Goal: Transaction & Acquisition: Book appointment/travel/reservation

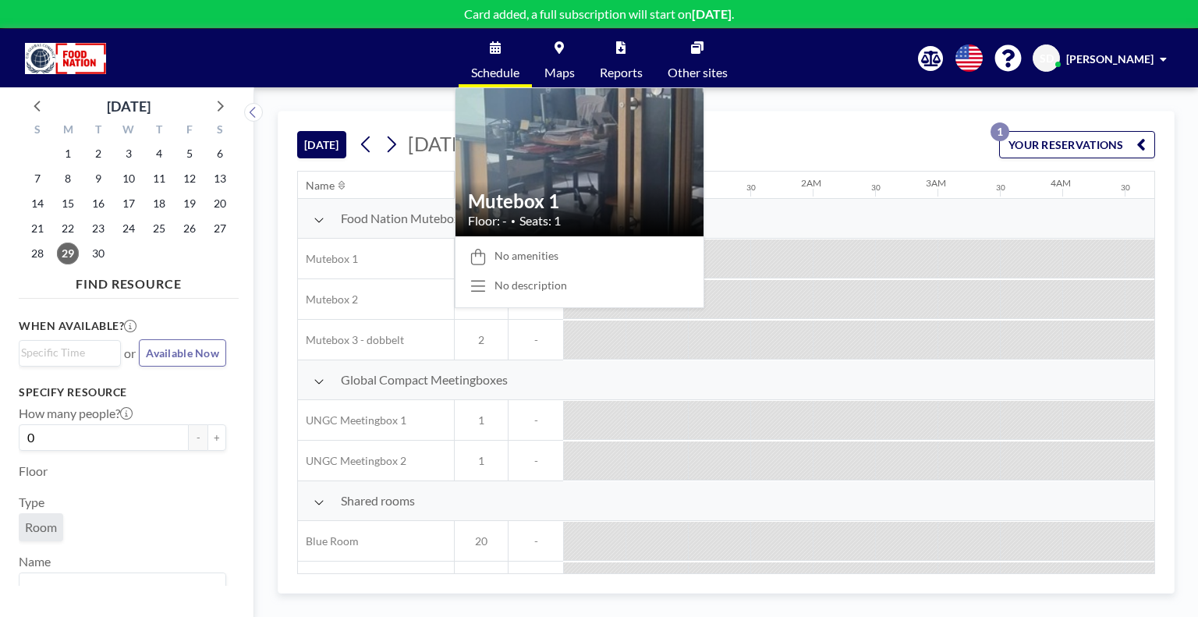
scroll to position [0, 1123]
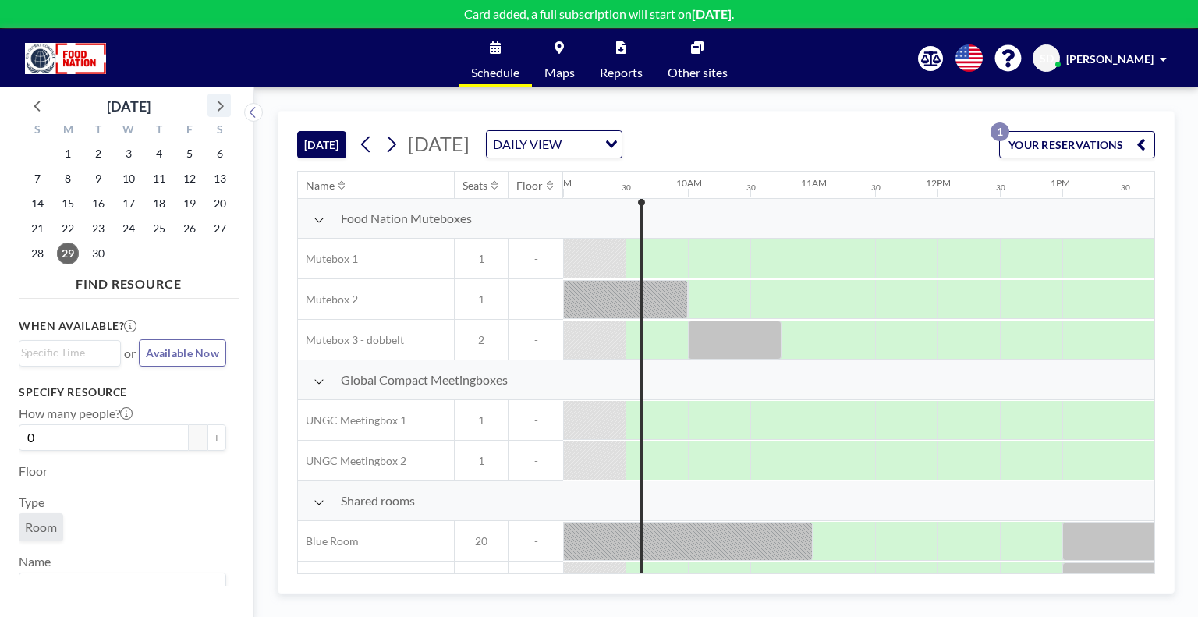
click at [225, 99] on icon at bounding box center [219, 105] width 20 height 20
click at [125, 178] on span "8" at bounding box center [129, 179] width 22 height 22
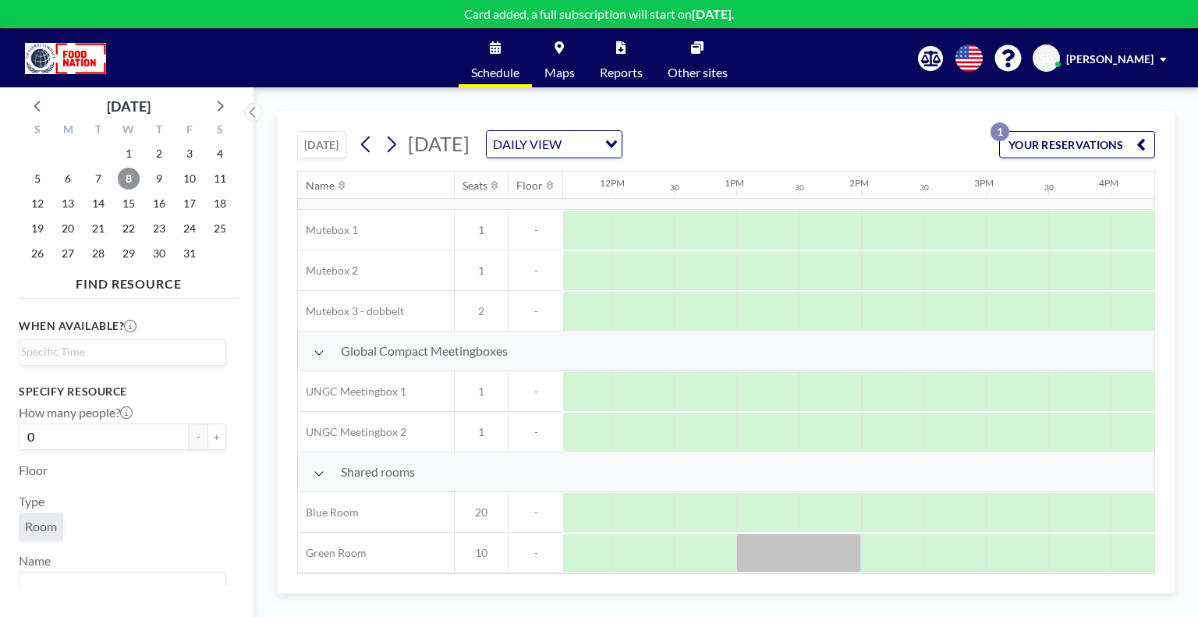
scroll to position [34, 1451]
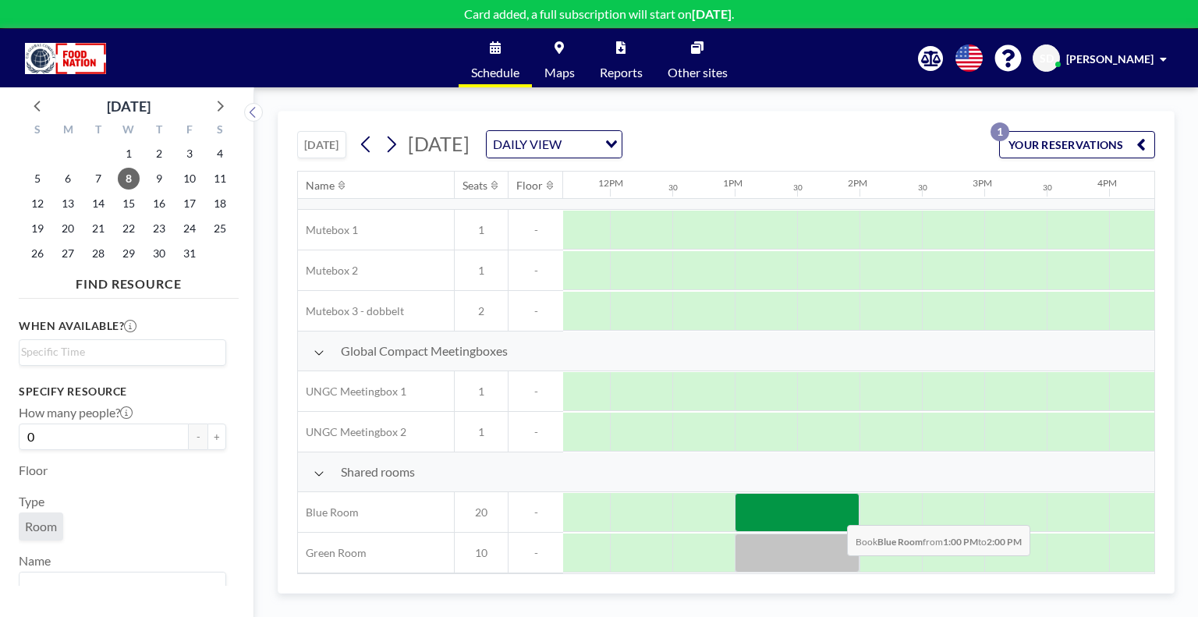
drag, startPoint x: 783, startPoint y: 511, endPoint x: 835, endPoint y: 513, distance: 52.3
click at [835, 513] on div at bounding box center [797, 512] width 125 height 39
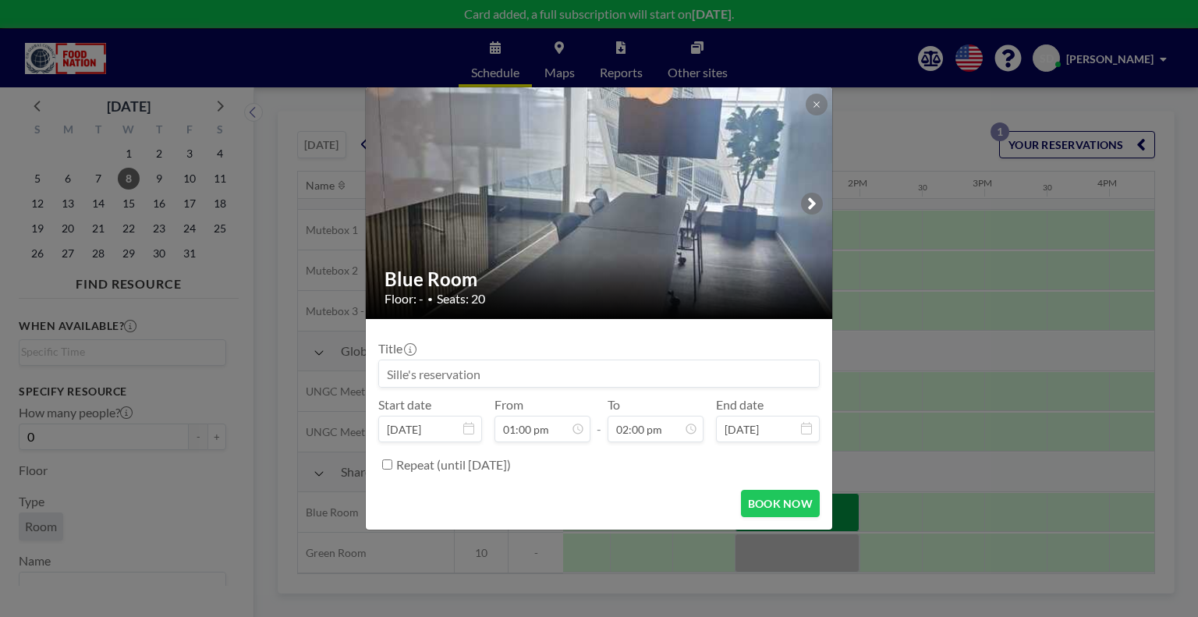
scroll to position [777, 0]
click at [511, 371] on input at bounding box center [599, 373] width 440 height 27
type input "S"
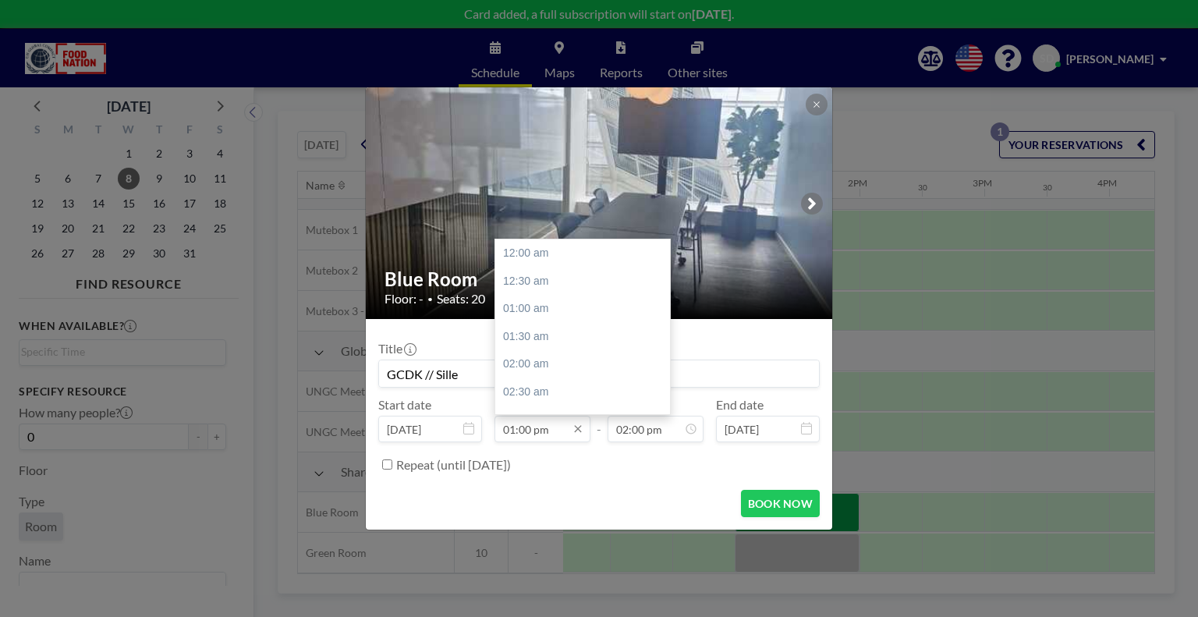
scroll to position [722, 0]
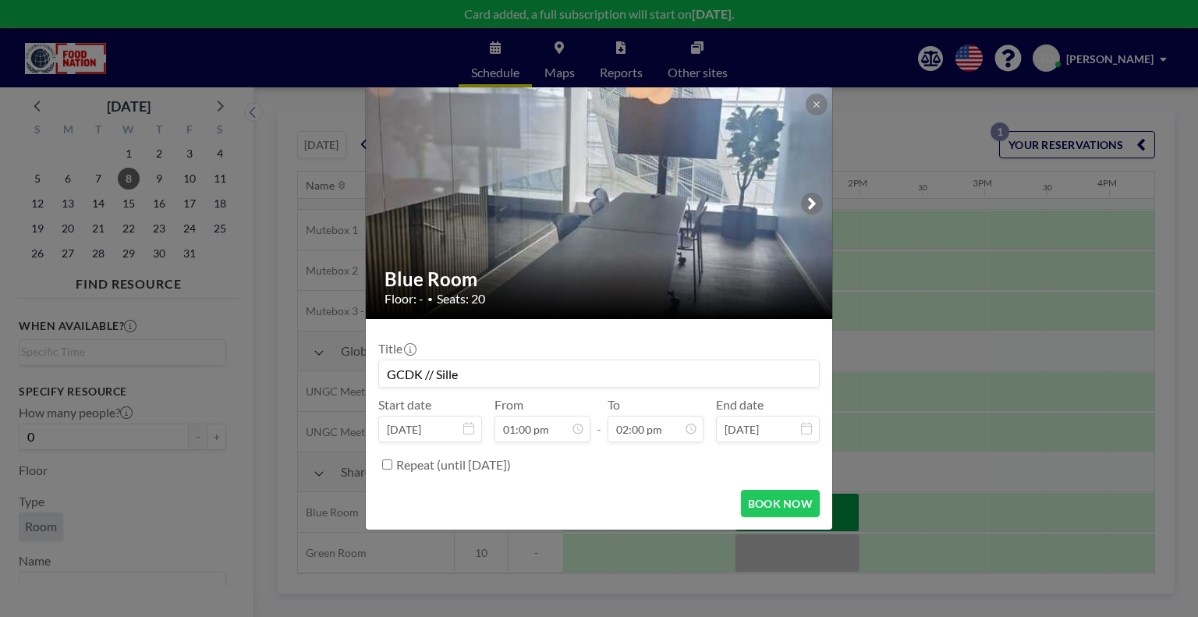
type input "GCDK // Sille"
click at [615, 464] on div "Repeat (until [DATE])" at bounding box center [608, 465] width 424 height 26
click at [776, 502] on button "BOOK NOW" at bounding box center [780, 503] width 79 height 27
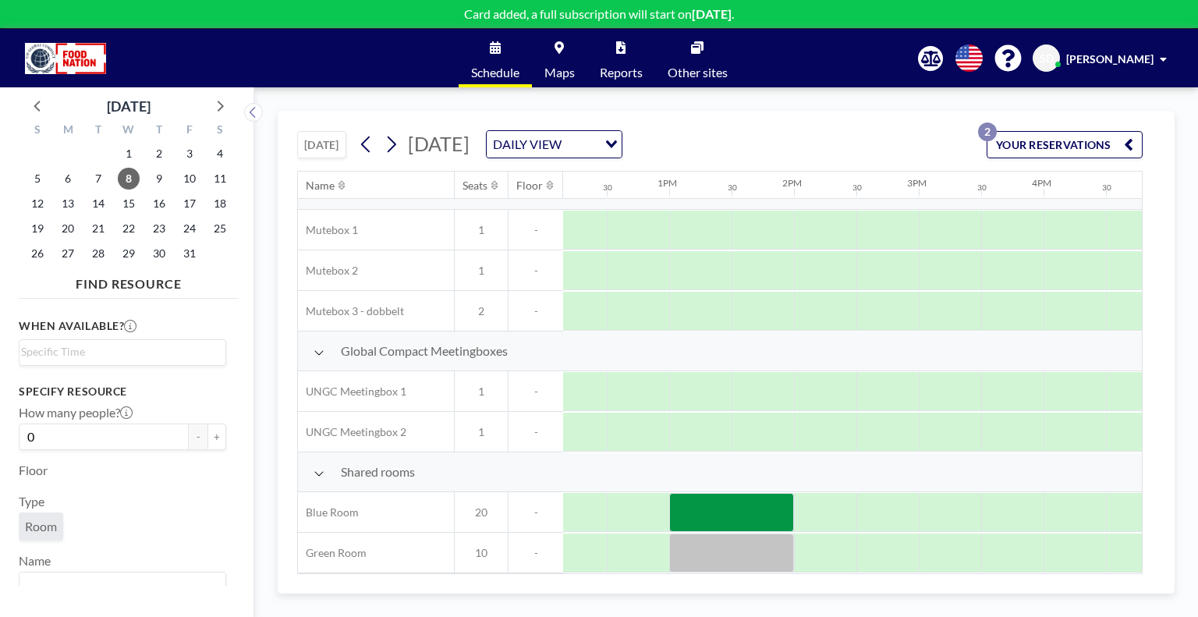
scroll to position [34, 1517]
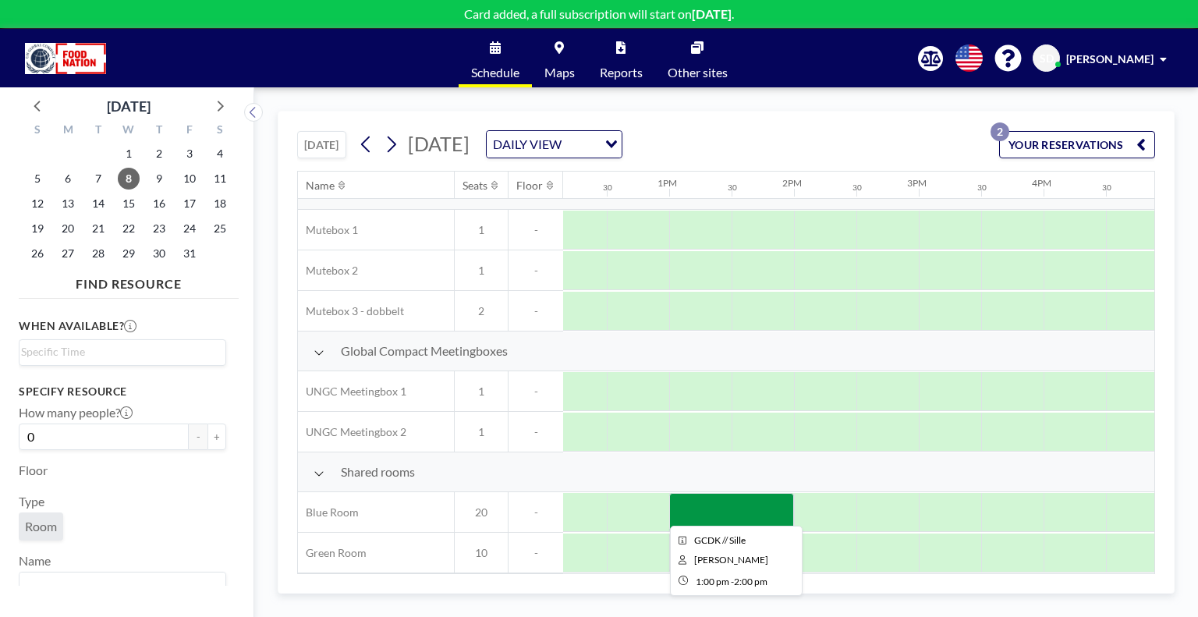
click at [739, 506] on div at bounding box center [731, 512] width 125 height 39
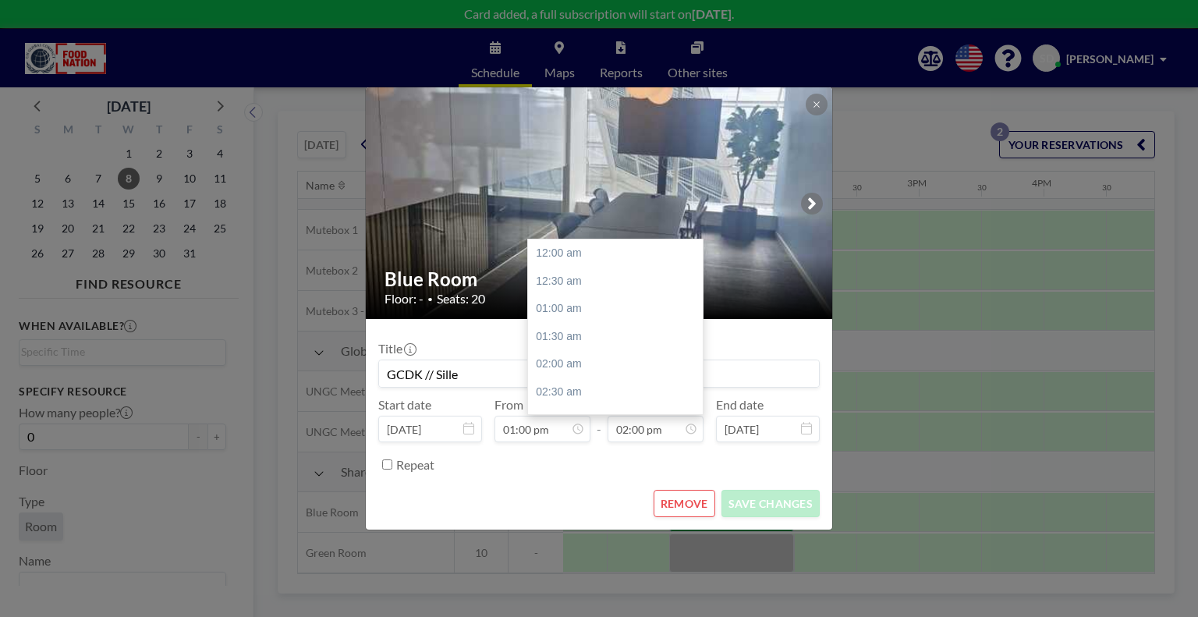
scroll to position [777, 0]
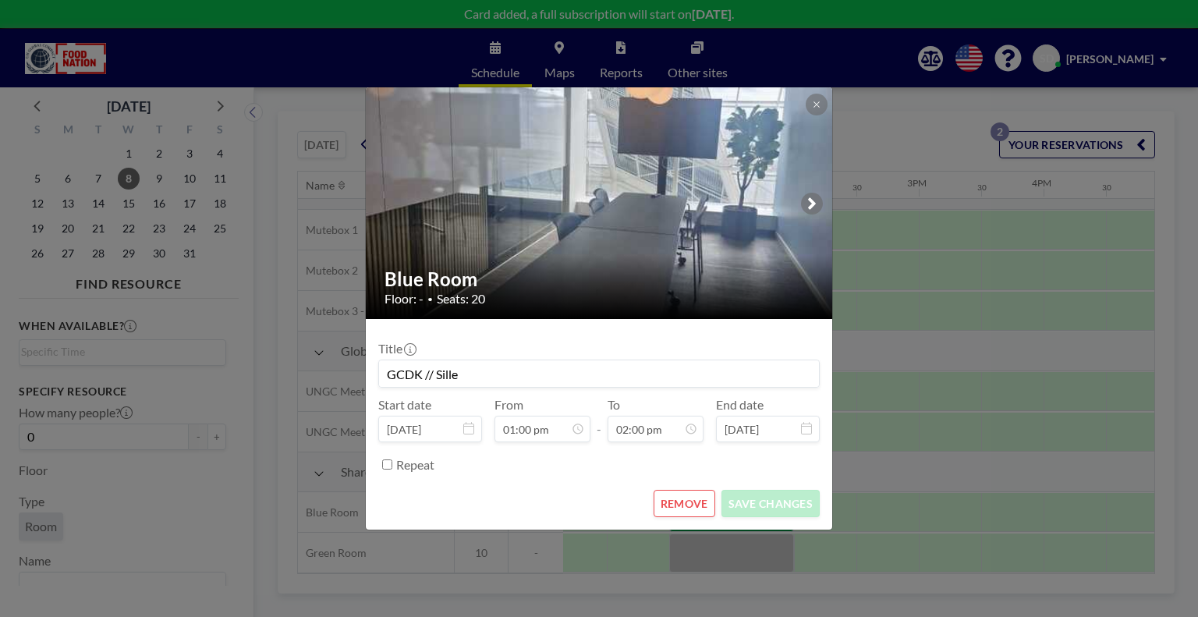
click at [551, 364] on input "GCDK // Sille" at bounding box center [599, 373] width 440 height 27
type input "GCDK // Sille (hjemmeside status + opdateringer)"
click at [758, 500] on button "SAVE CHANGES" at bounding box center [771, 503] width 98 height 27
